Goal: Task Accomplishment & Management: Manage account settings

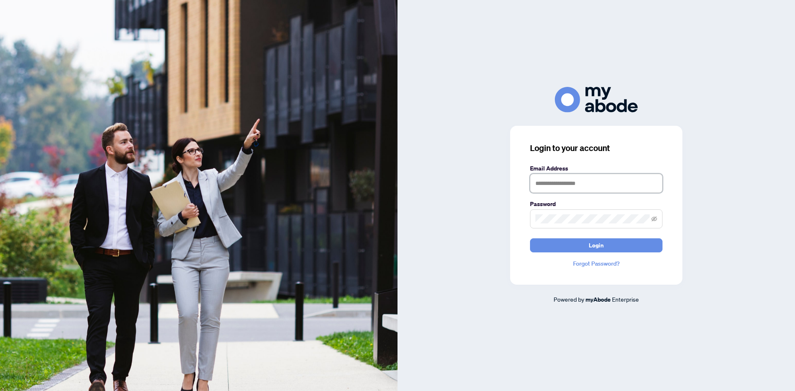
click at [611, 180] on input "text" at bounding box center [596, 183] width 133 height 19
type input "**********"
click at [575, 213] on span at bounding box center [596, 219] width 133 height 19
click at [530, 239] on button "Login" at bounding box center [596, 246] width 133 height 14
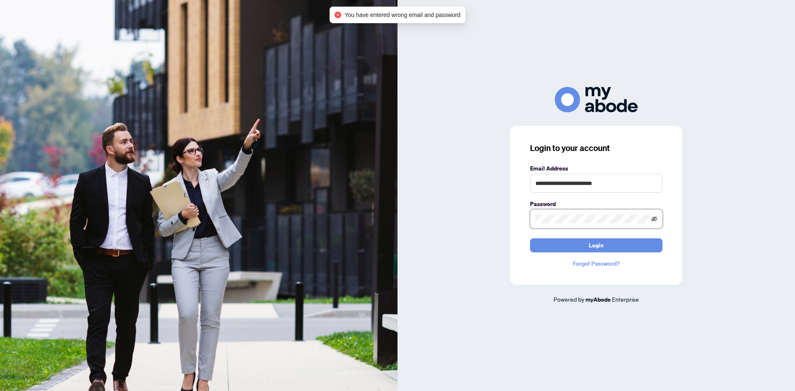
click at [657, 219] on icon "eye-invisible" at bounding box center [655, 219] width 6 height 6
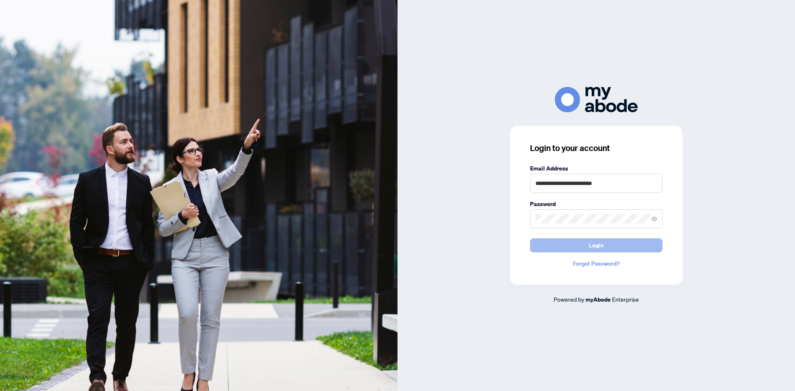
click at [617, 247] on button "Login" at bounding box center [596, 246] width 133 height 14
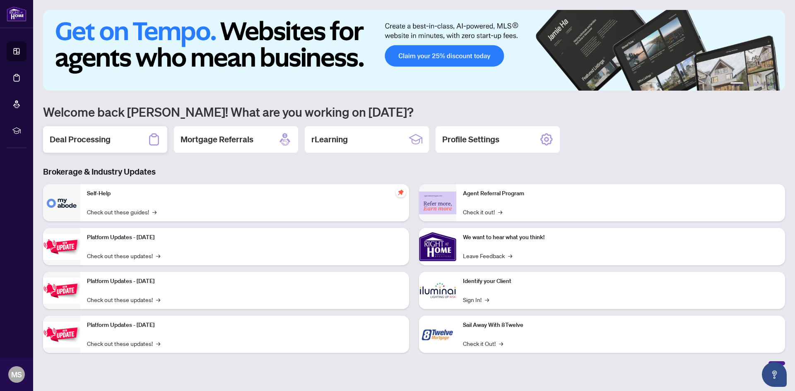
click at [95, 138] on h2 "Deal Processing" at bounding box center [80, 140] width 61 height 12
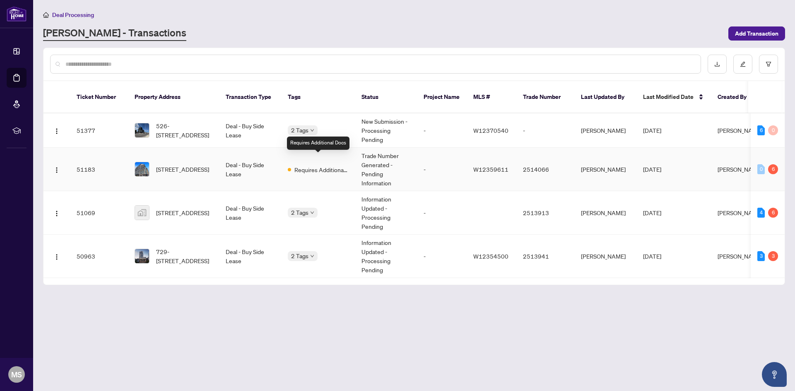
click at [321, 165] on span "Requires Additional Docs" at bounding box center [322, 169] width 54 height 9
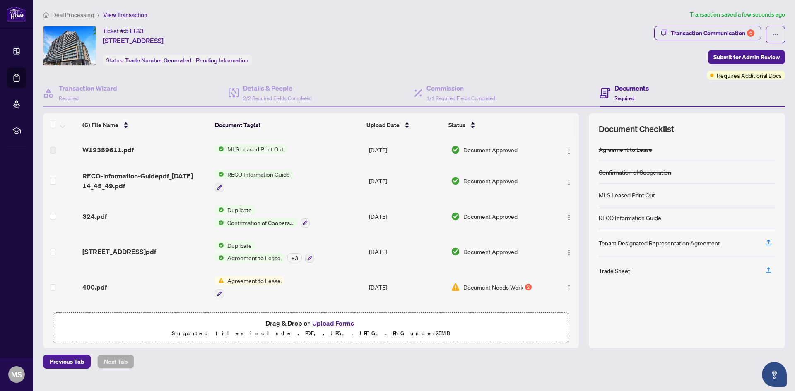
click at [262, 277] on span "Agreement to Lease" at bounding box center [254, 280] width 60 height 9
click at [501, 286] on span "Document Needs Work" at bounding box center [494, 287] width 60 height 9
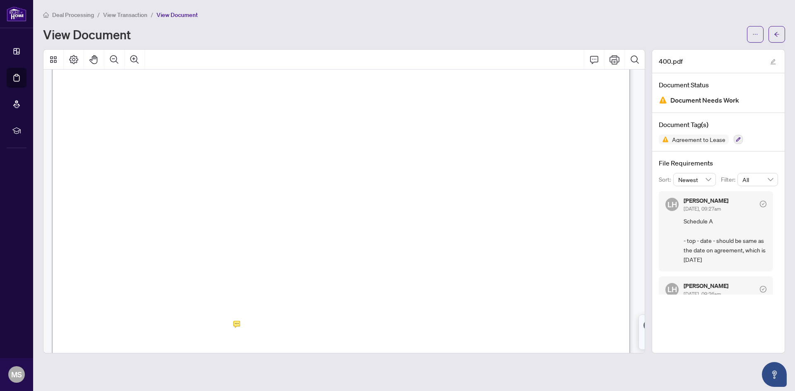
scroll to position [207, 0]
click at [130, 11] on span "View Transaction" at bounding box center [125, 14] width 44 height 7
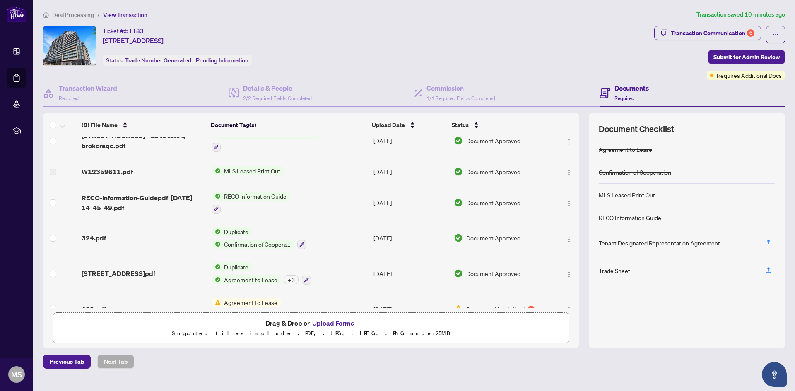
scroll to position [103, 0]
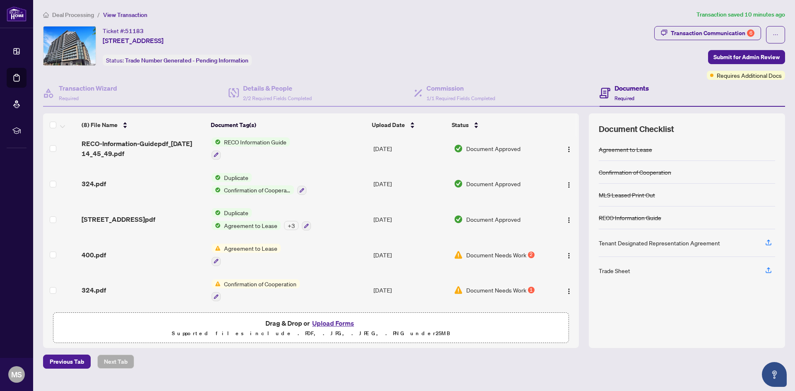
click at [469, 286] on span "Document Needs Work" at bounding box center [496, 290] width 60 height 9
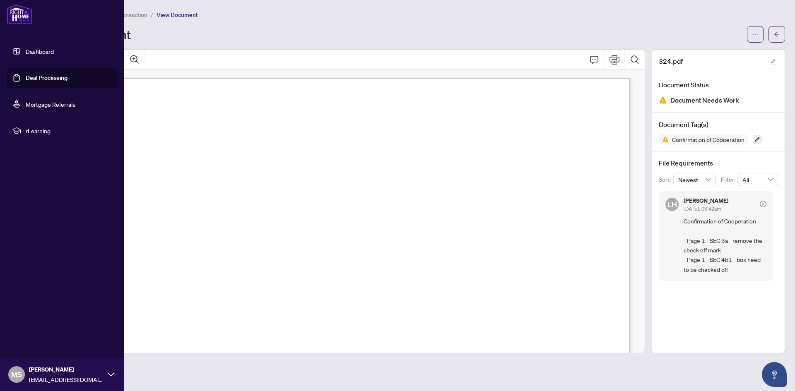
click at [26, 53] on link "Dashboard" at bounding box center [40, 51] width 28 height 7
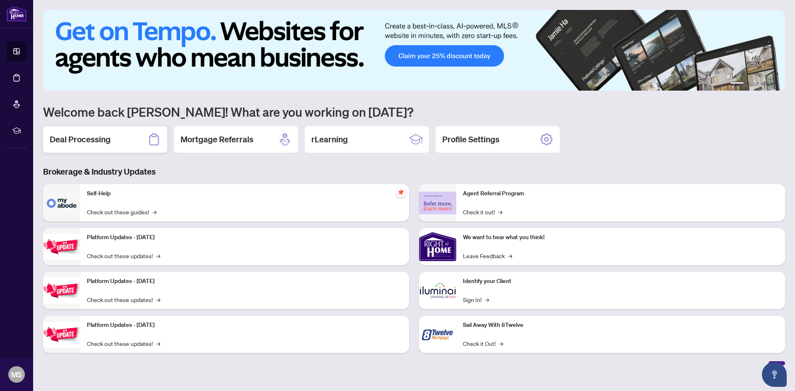
click at [121, 140] on div "Deal Processing" at bounding box center [105, 139] width 124 height 27
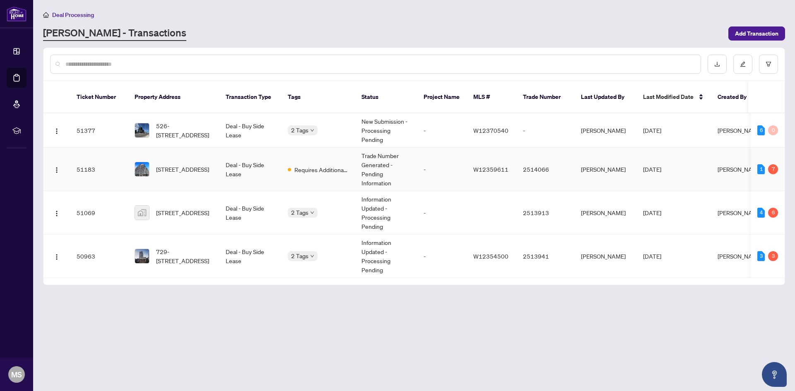
click at [171, 165] on span "[STREET_ADDRESS]" at bounding box center [182, 169] width 53 height 9
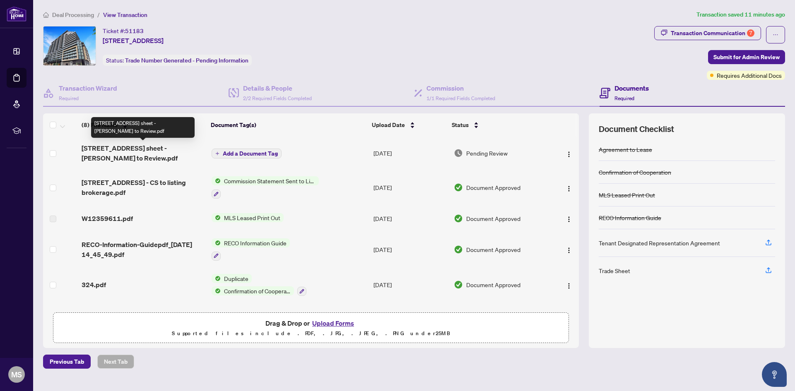
click at [163, 152] on span "[STREET_ADDRESS] sheet - [PERSON_NAME] to Review.pdf" at bounding box center [143, 153] width 123 height 20
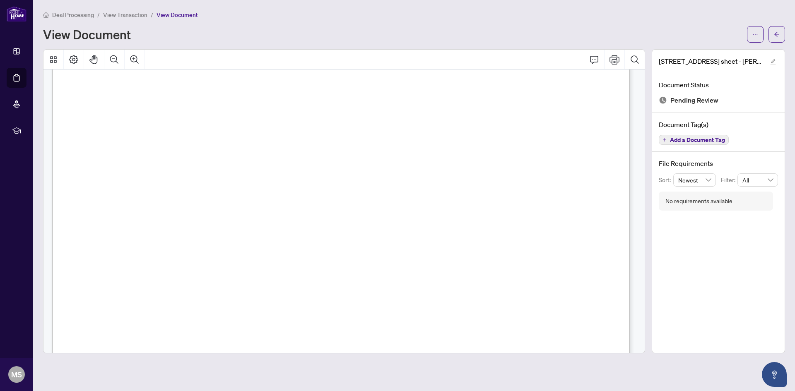
scroll to position [290, 0]
click at [773, 32] on button "button" at bounding box center [777, 34] width 17 height 17
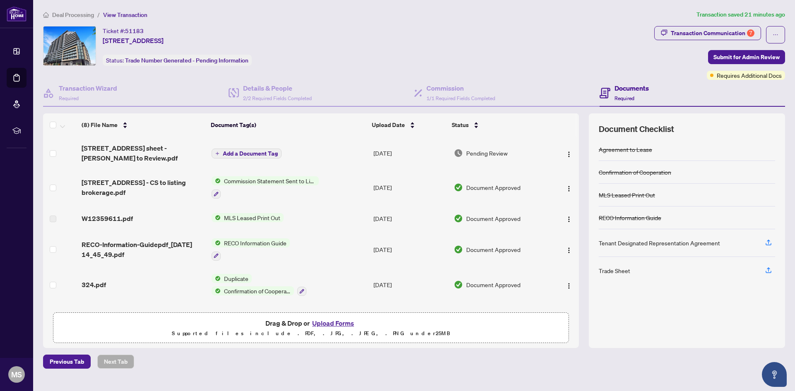
click at [344, 324] on button "Upload Forms" at bounding box center [333, 323] width 47 height 11
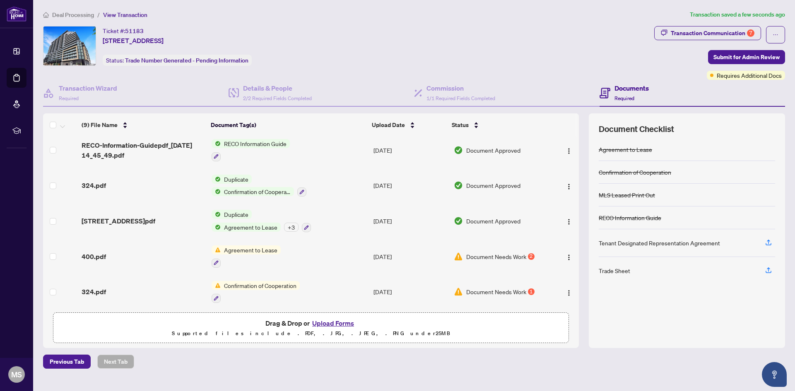
scroll to position [129, 0]
click at [215, 257] on button "button" at bounding box center [216, 261] width 9 height 9
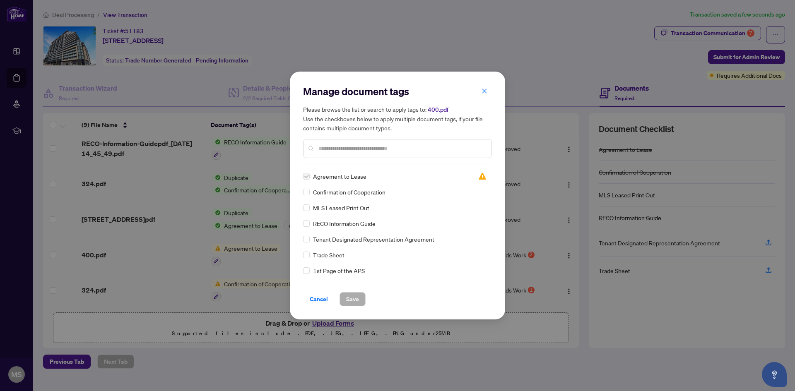
click at [309, 176] on label at bounding box center [306, 176] width 7 height 9
click at [317, 307] on div "Manage document tags Please browse the list or search to apply tags to: 400.pdf…" at bounding box center [397, 196] width 215 height 248
click at [316, 299] on span "Cancel" at bounding box center [319, 299] width 18 height 13
